Goal: Information Seeking & Learning: Learn about a topic

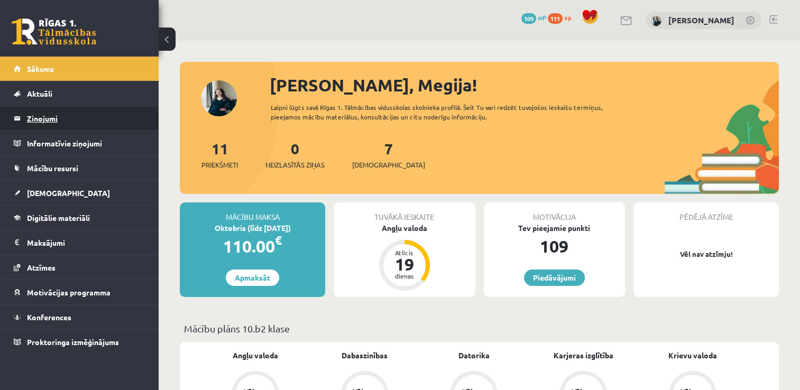
click at [39, 124] on legend "Ziņojumi 0" at bounding box center [86, 118] width 118 height 24
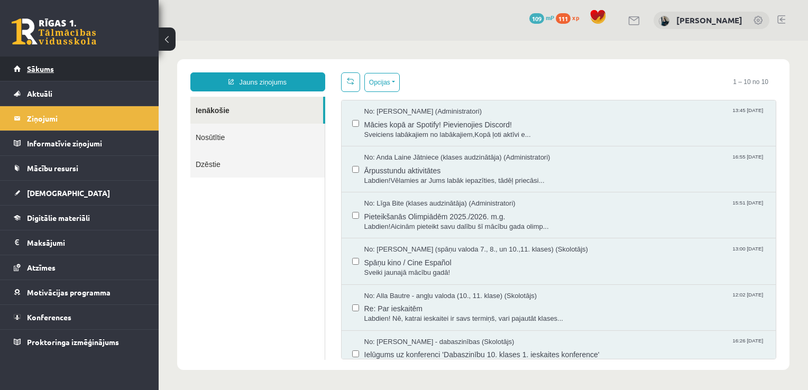
click at [38, 71] on span "Sākums" at bounding box center [40, 69] width 27 height 10
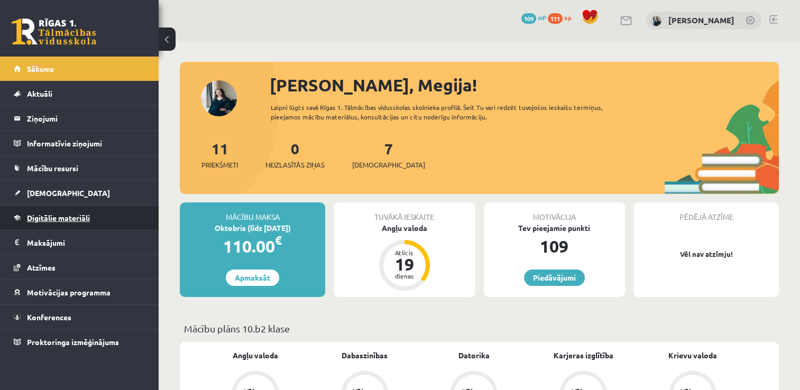
click at [72, 218] on span "Digitālie materiāli" at bounding box center [58, 218] width 63 height 10
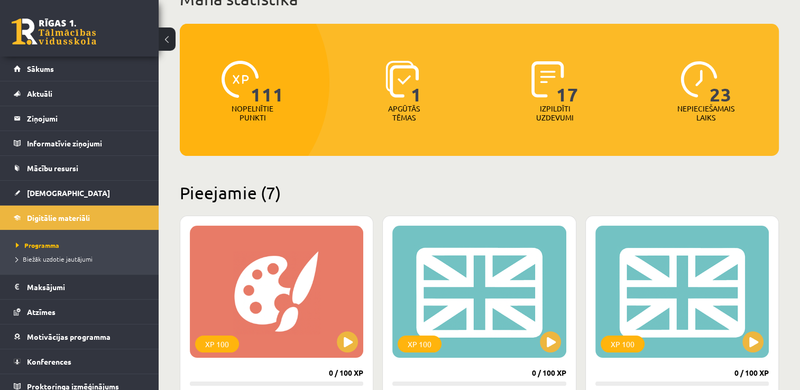
scroll to position [159, 0]
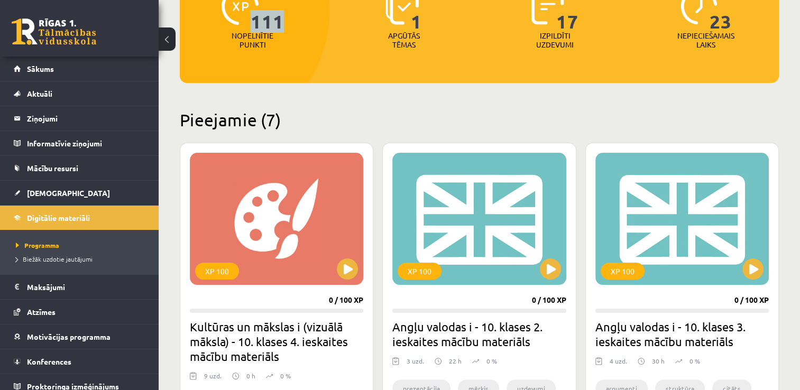
drag, startPoint x: 255, startPoint y: 21, endPoint x: 291, endPoint y: 27, distance: 36.5
click at [291, 27] on div "111 Nopelnītie punkti" at bounding box center [253, 19] width 146 height 73
drag, startPoint x: 291, startPoint y: 27, endPoint x: 379, endPoint y: 98, distance: 112.4
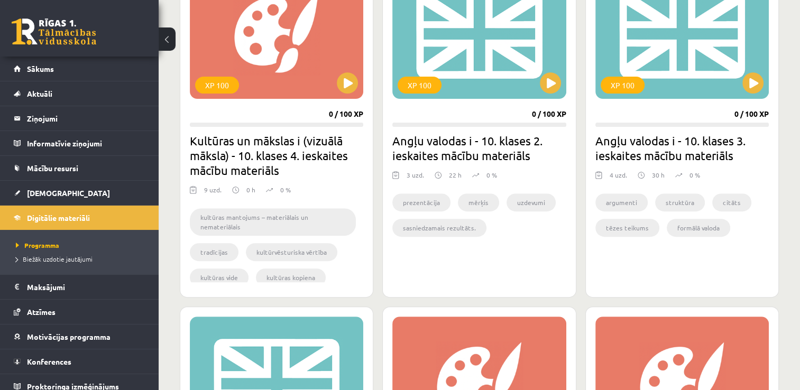
scroll to position [370, 0]
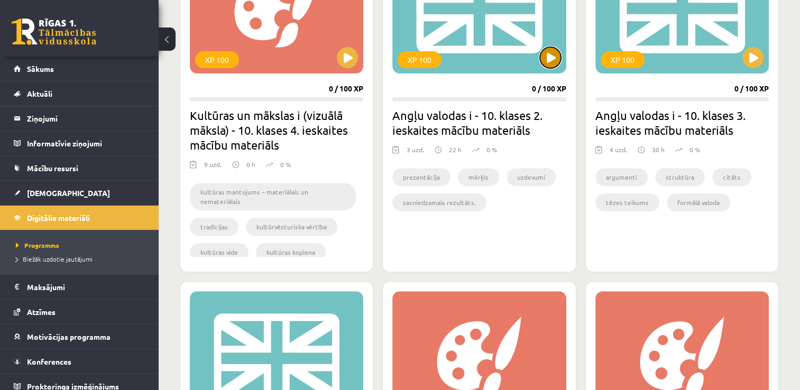
click at [554, 64] on button at bounding box center [550, 57] width 21 height 21
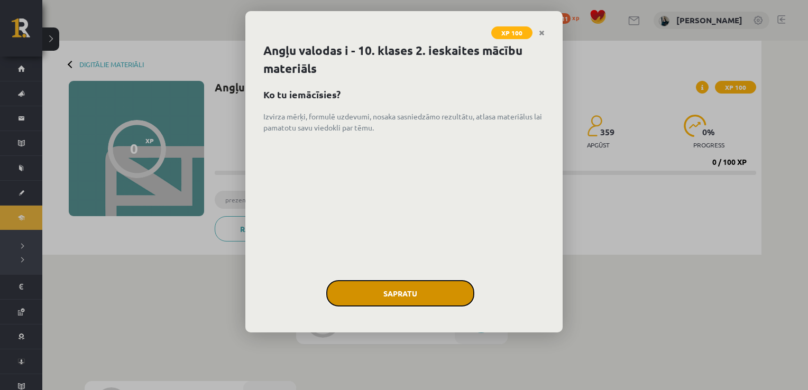
click at [438, 292] on button "Sapratu" at bounding box center [400, 293] width 148 height 26
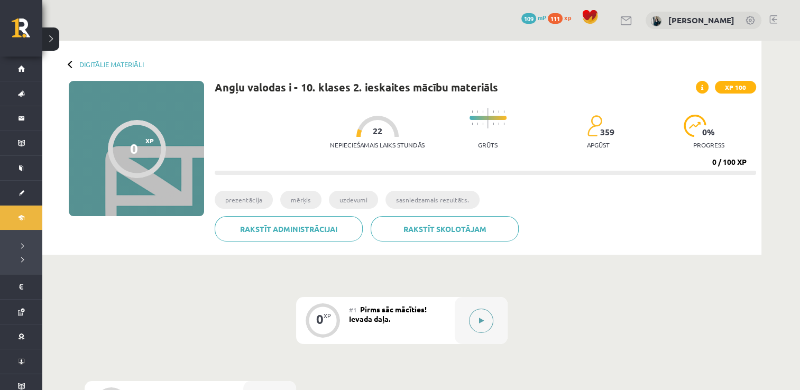
click at [480, 325] on button at bounding box center [481, 321] width 24 height 24
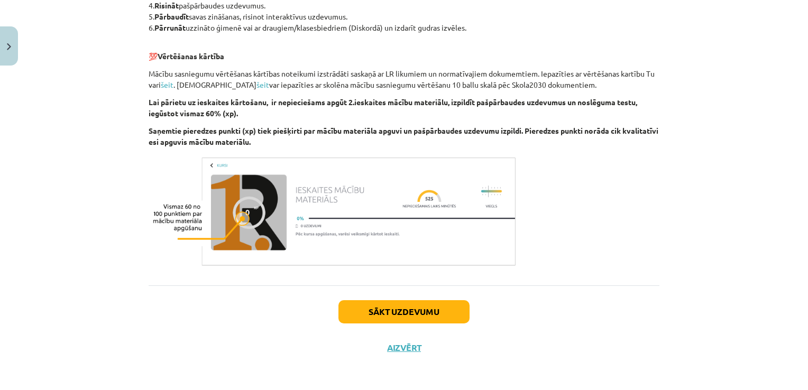
scroll to position [535, 0]
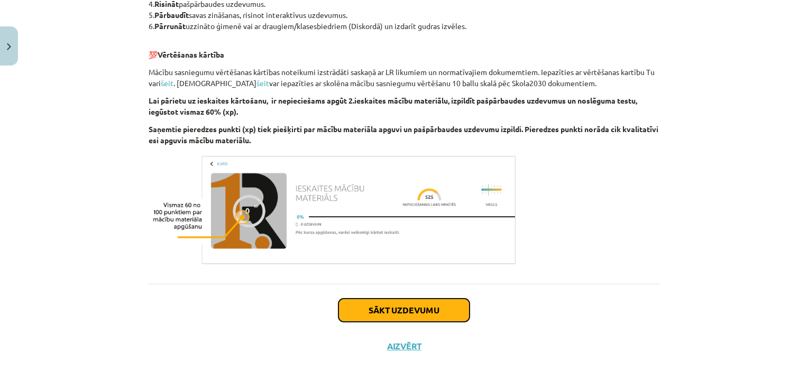
click at [446, 316] on button "Sākt uzdevumu" at bounding box center [403, 310] width 131 height 23
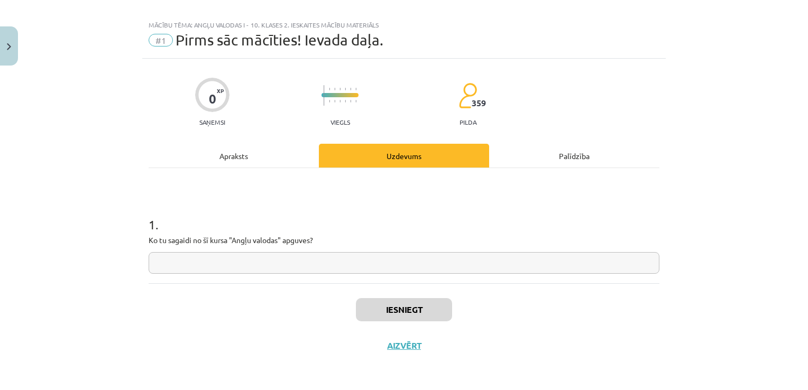
scroll to position [11, 0]
click at [324, 265] on input "text" at bounding box center [404, 264] width 511 height 22
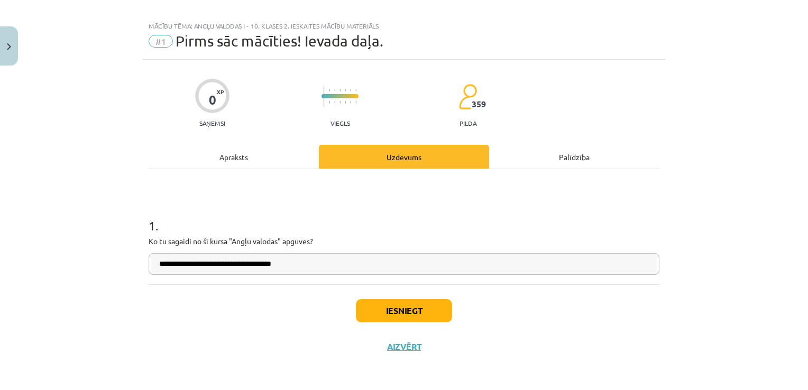
click at [333, 264] on input "**********" at bounding box center [404, 264] width 511 height 22
type input "**********"
click at [372, 305] on button "Iesniegt" at bounding box center [404, 310] width 96 height 23
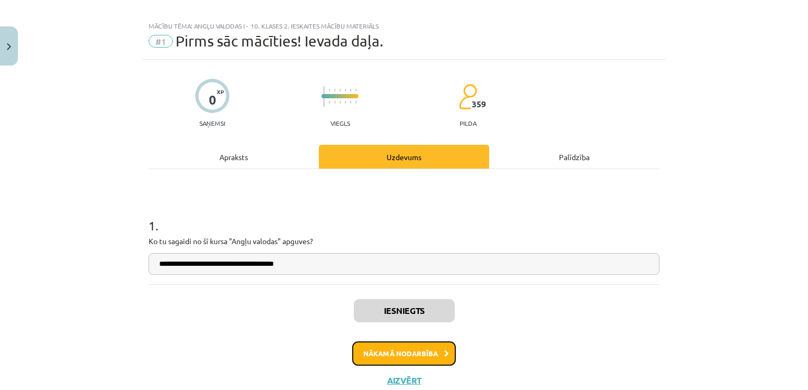
click at [388, 351] on button "Nākamā nodarbība" at bounding box center [404, 354] width 104 height 24
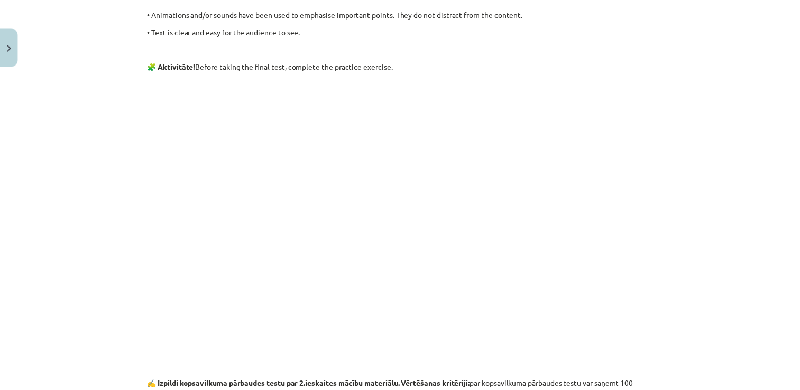
scroll to position [1456, 0]
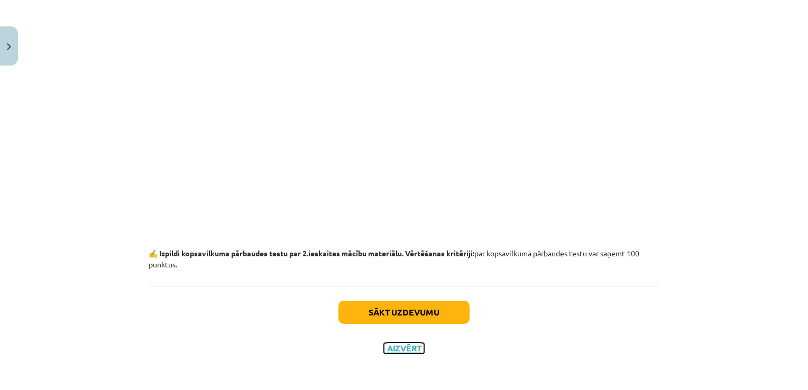
click at [408, 347] on button "Aizvērt" at bounding box center [404, 348] width 40 height 11
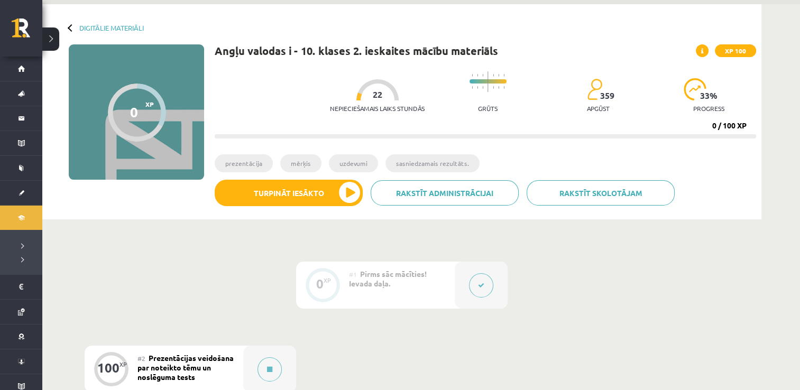
scroll to position [0, 0]
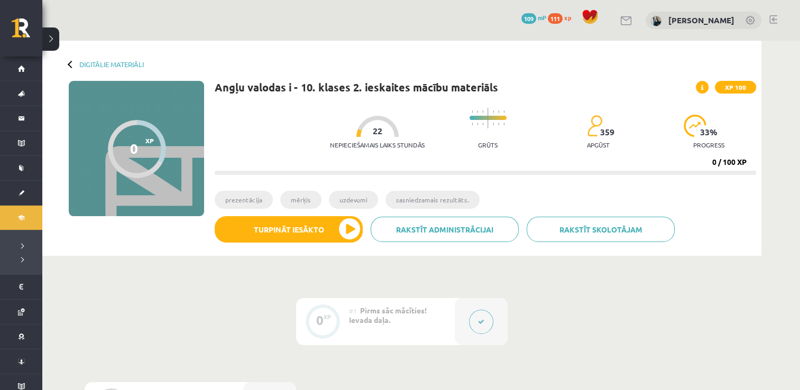
click at [559, 19] on span "111" at bounding box center [555, 18] width 15 height 11
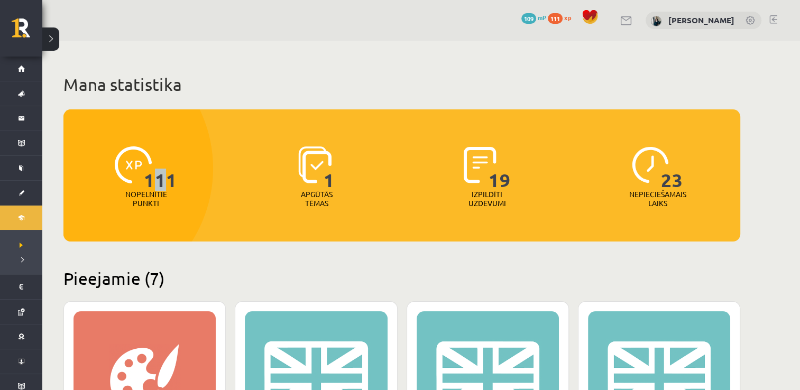
drag, startPoint x: 150, startPoint y: 177, endPoint x: 167, endPoint y: 185, distance: 19.2
click at [167, 185] on span "111" at bounding box center [160, 167] width 33 height 43
drag, startPoint x: 167, startPoint y: 185, endPoint x: 153, endPoint y: 186, distance: 13.8
click at [153, 186] on span "111" at bounding box center [160, 167] width 33 height 43
drag, startPoint x: 144, startPoint y: 179, endPoint x: 199, endPoint y: 188, distance: 55.8
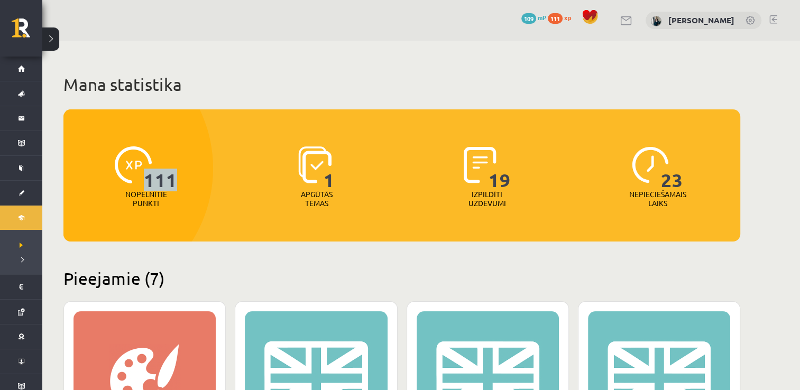
click at [199, 188] on div "111 Nopelnītie punkti" at bounding box center [145, 177] width 165 height 73
click at [199, 189] on div "111 Nopelnītie punkti" at bounding box center [145, 177] width 165 height 73
click at [198, 189] on div "111 Nopelnītie punkti" at bounding box center [145, 177] width 165 height 73
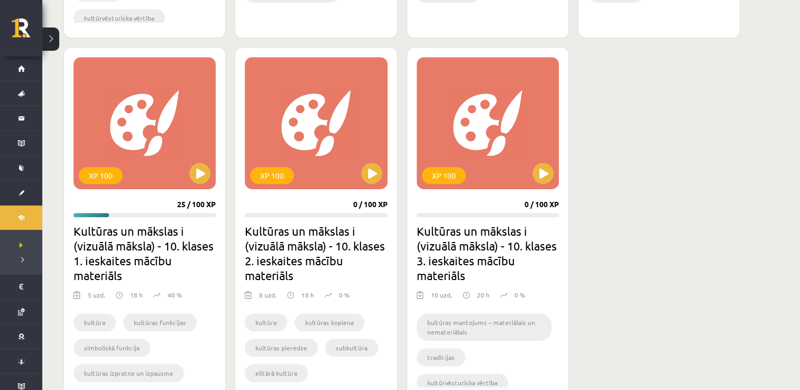
scroll to position [740, 0]
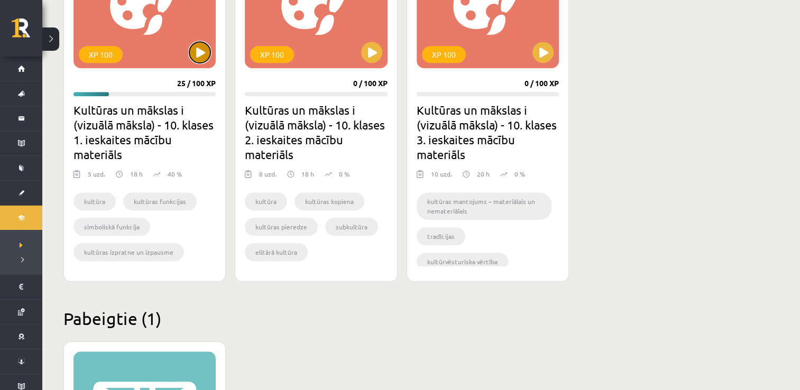
click at [197, 54] on button at bounding box center [199, 52] width 21 height 21
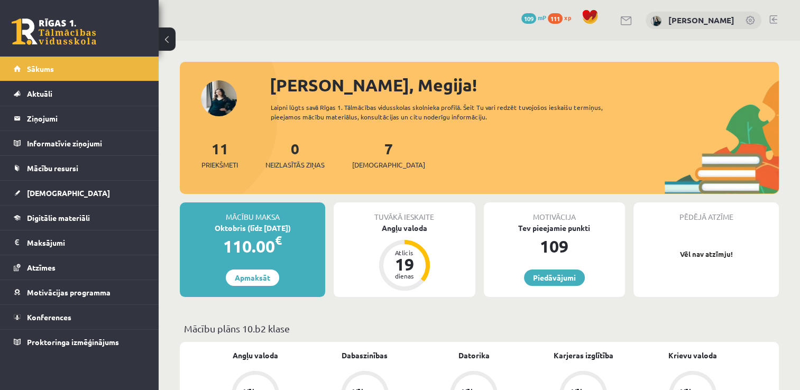
click at [770, 19] on link at bounding box center [773, 19] width 8 height 8
